Goal: Check status: Check status

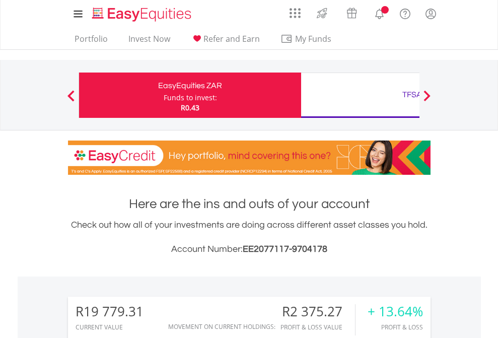
click at [164, 95] on div "Funds to invest:" at bounding box center [190, 98] width 53 height 10
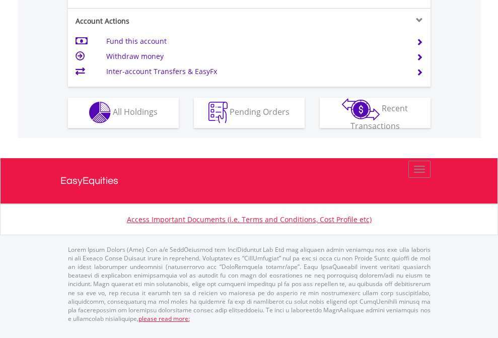
scroll to position [942, 0]
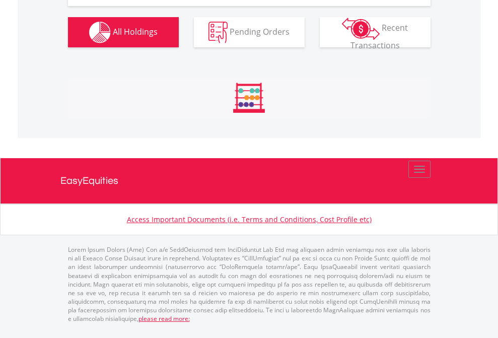
scroll to position [97, 158]
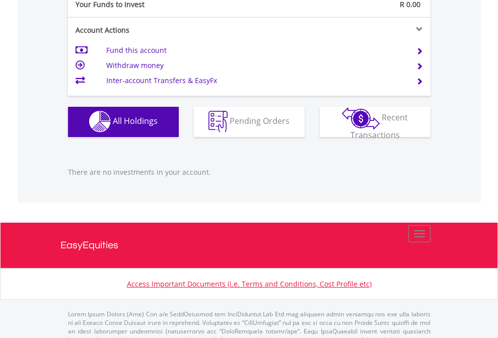
scroll to position [998, 0]
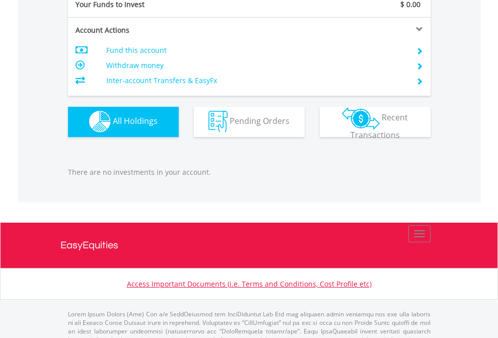
scroll to position [998, 0]
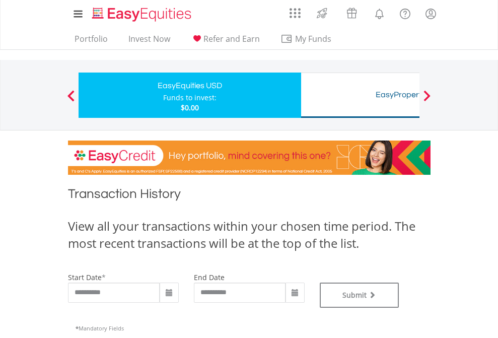
type input "**********"
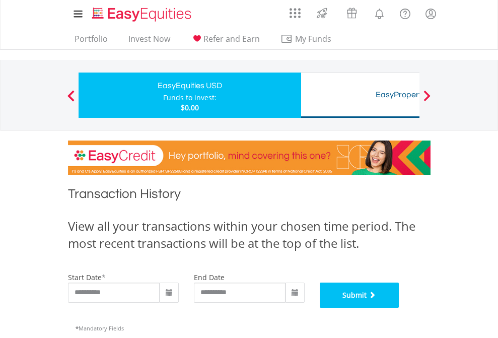
click at [400, 308] on button "Submit" at bounding box center [360, 295] width 80 height 25
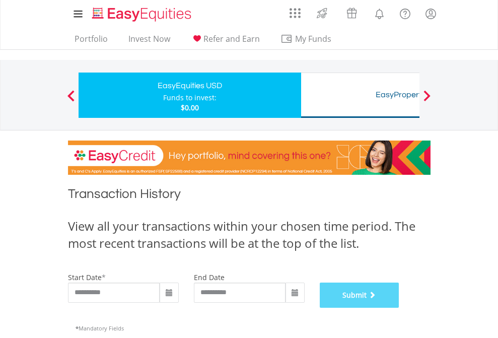
scroll to position [409, 0]
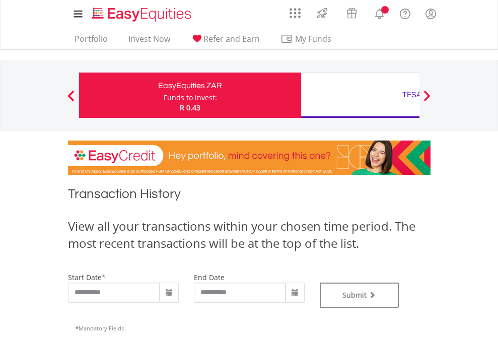
click at [360, 95] on div "TFSA" at bounding box center [412, 95] width 210 height 14
type input "**********"
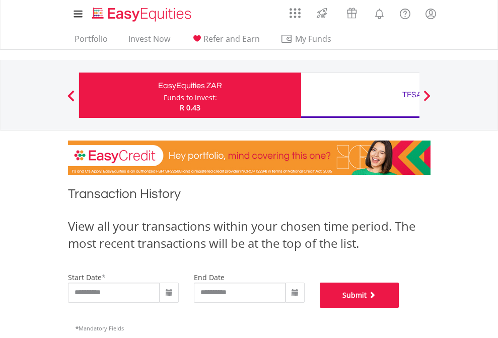
click at [400, 308] on button "Submit" at bounding box center [360, 295] width 80 height 25
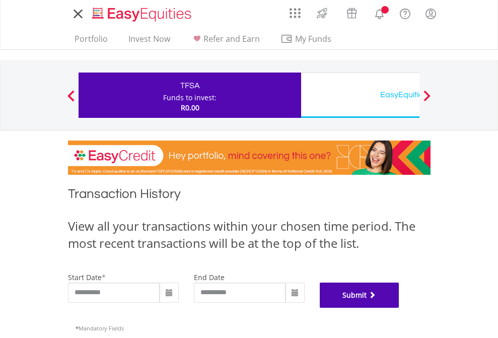
click at [400, 308] on button "Submit" at bounding box center [360, 295] width 80 height 25
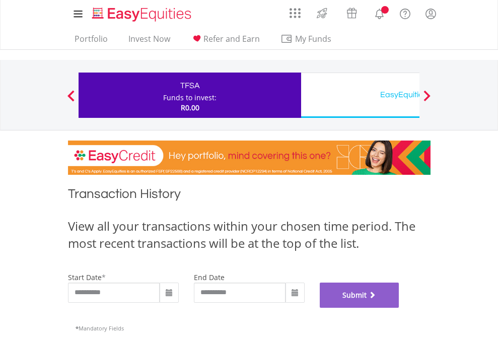
scroll to position [409, 0]
